Goal: Contribute content: Add original content to the website for others to see

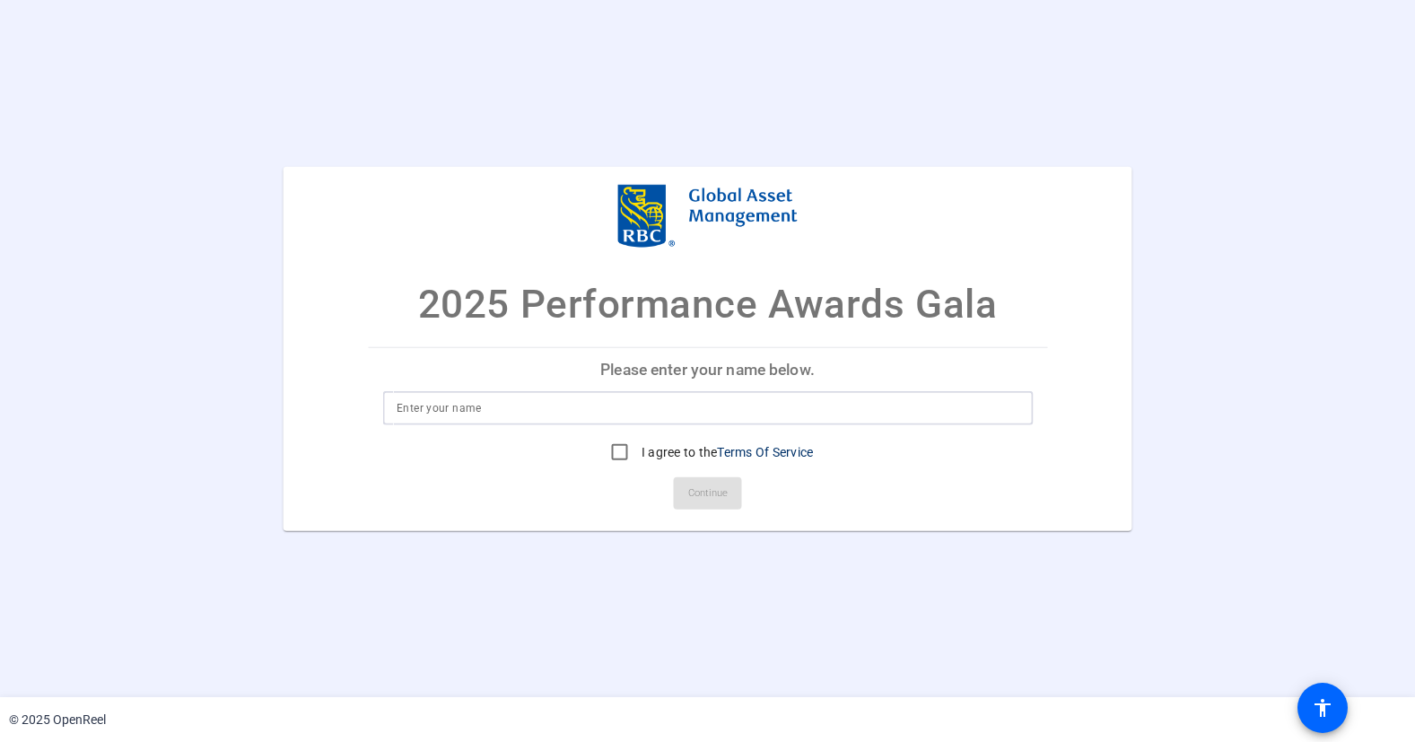
click at [639, 398] on input at bounding box center [708, 409] width 622 height 22
type input "Erick Zanker"
click at [612, 446] on input "I agree to the Terms Of Service" at bounding box center [620, 452] width 36 height 36
checkbox input "true"
click at [721, 504] on span "Continue" at bounding box center [707, 493] width 39 height 27
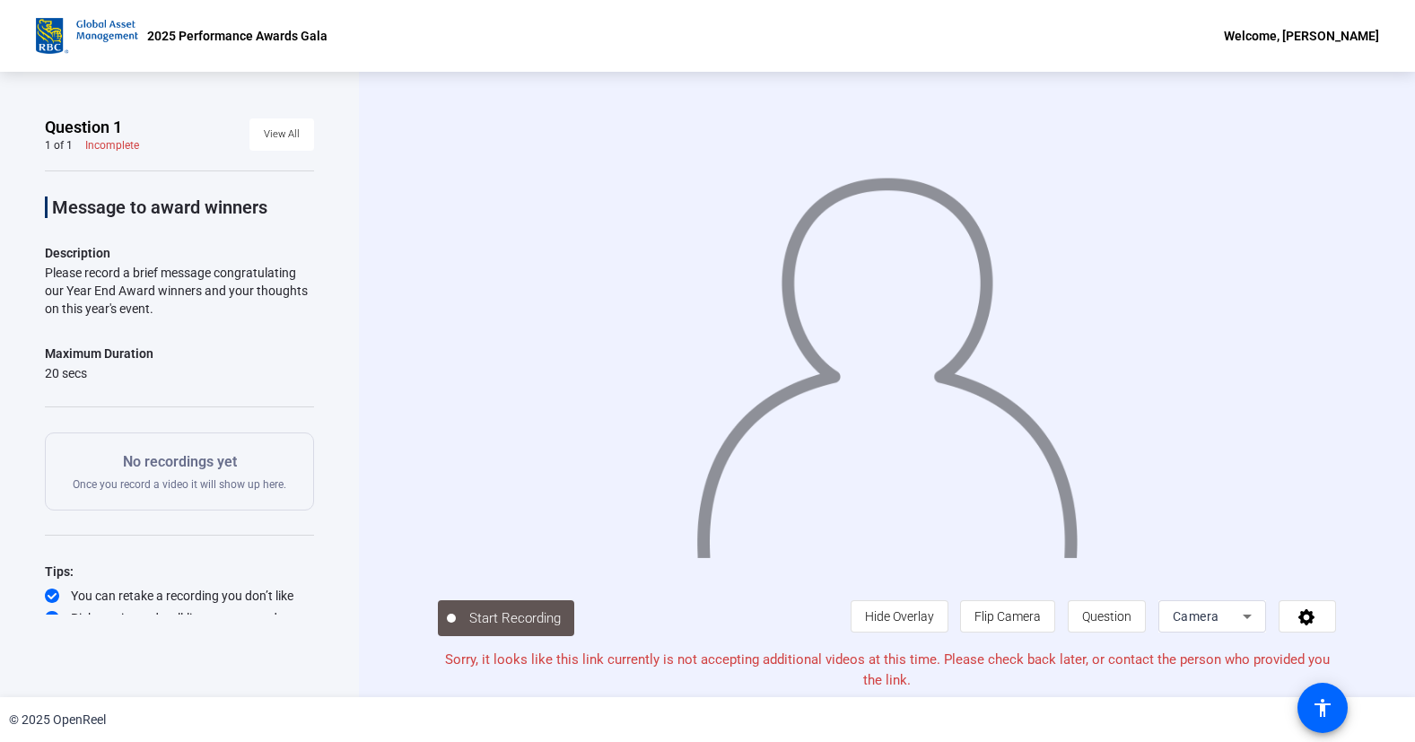
click at [820, 616] on div "Start Recording person Hide Overlay flip Flip Camera question_mark Question Cam…" at bounding box center [886, 616] width 897 height 39
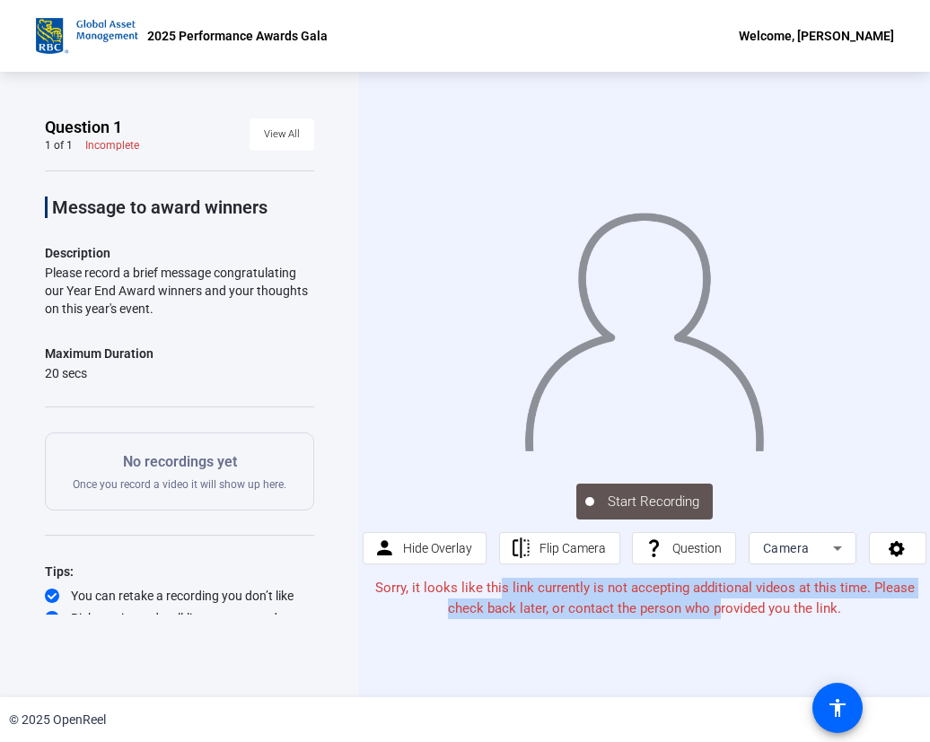
drag, startPoint x: 722, startPoint y: 606, endPoint x: 501, endPoint y: 578, distance: 222.5
click at [501, 578] on p "Sorry, it looks like this link currently is not accepting additional videos at …" at bounding box center [644, 598] width 563 height 40
drag, startPoint x: 501, startPoint y: 578, endPoint x: 589, endPoint y: 631, distance: 102.7
click at [589, 631] on div "Start Recording person Hide Overlay flip Flip Camera question_mark Question Cam…" at bounding box center [644, 385] width 571 height 626
